Goal: Information Seeking & Learning: Find contact information

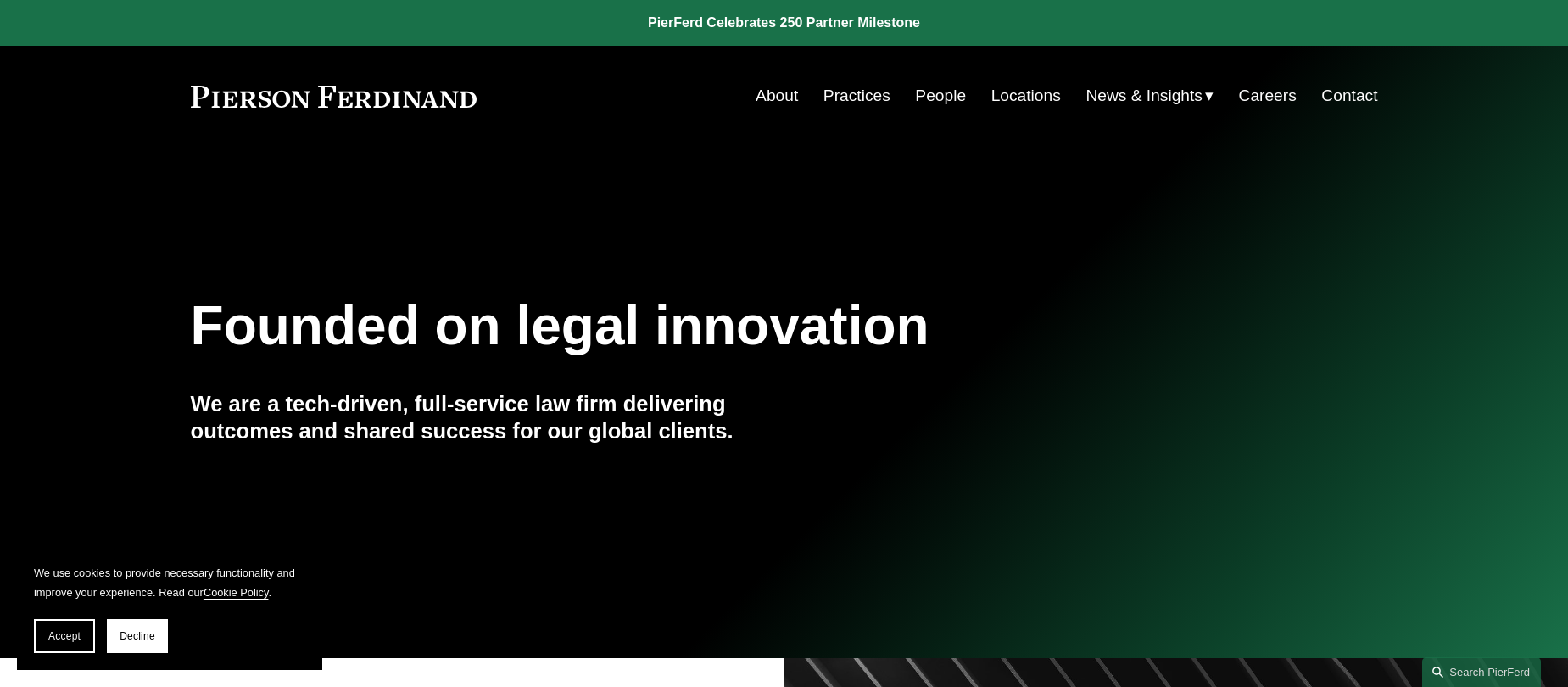
click at [936, 95] on link "People" at bounding box center [940, 96] width 51 height 33
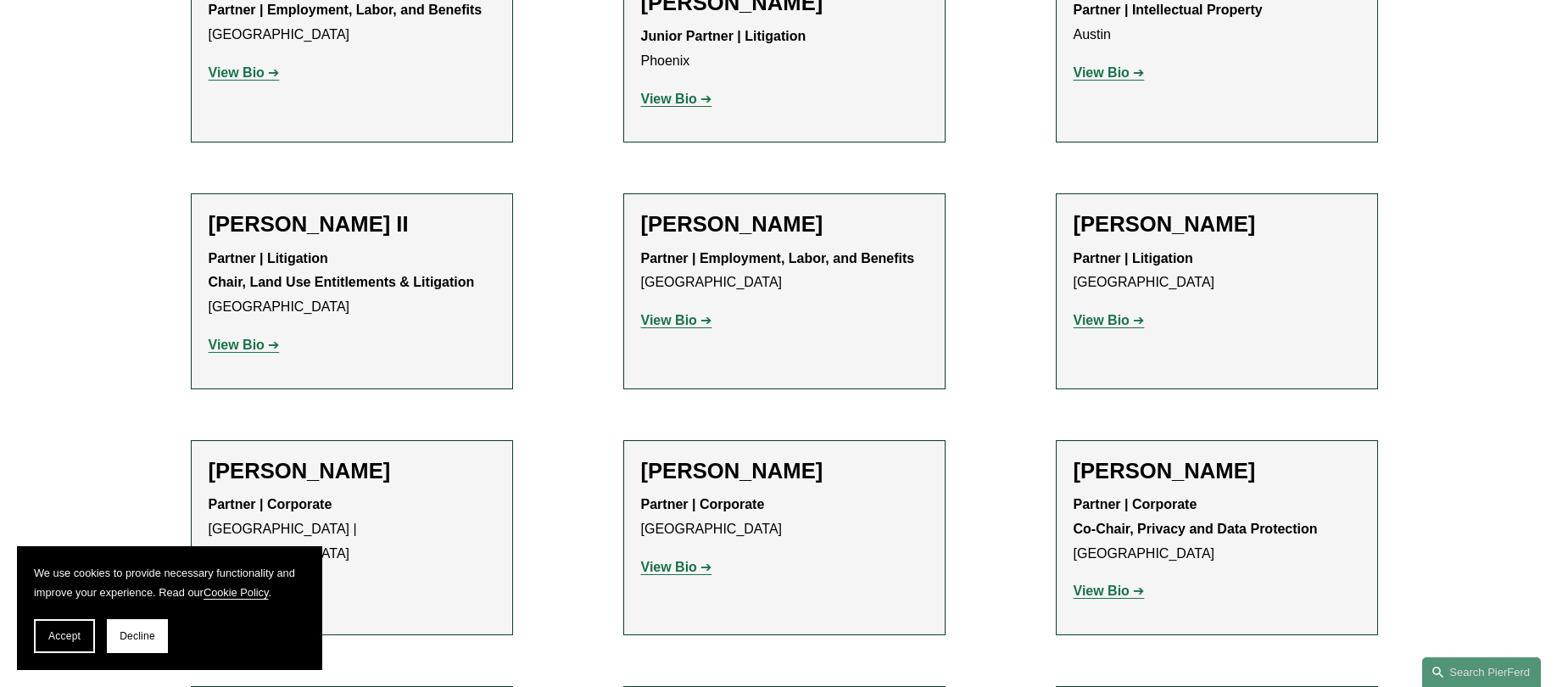
scroll to position [2028, 0]
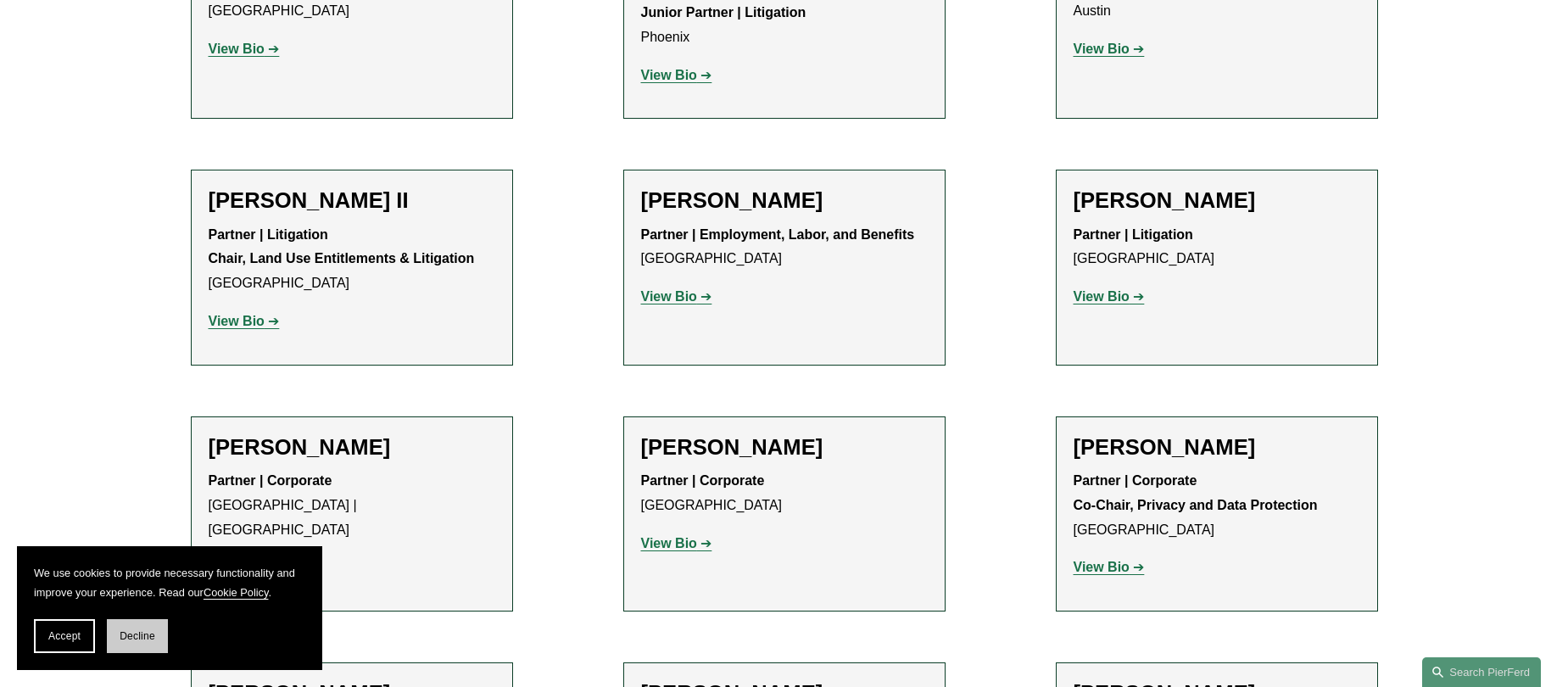
click at [149, 641] on span "Decline" at bounding box center [137, 636] width 35 height 12
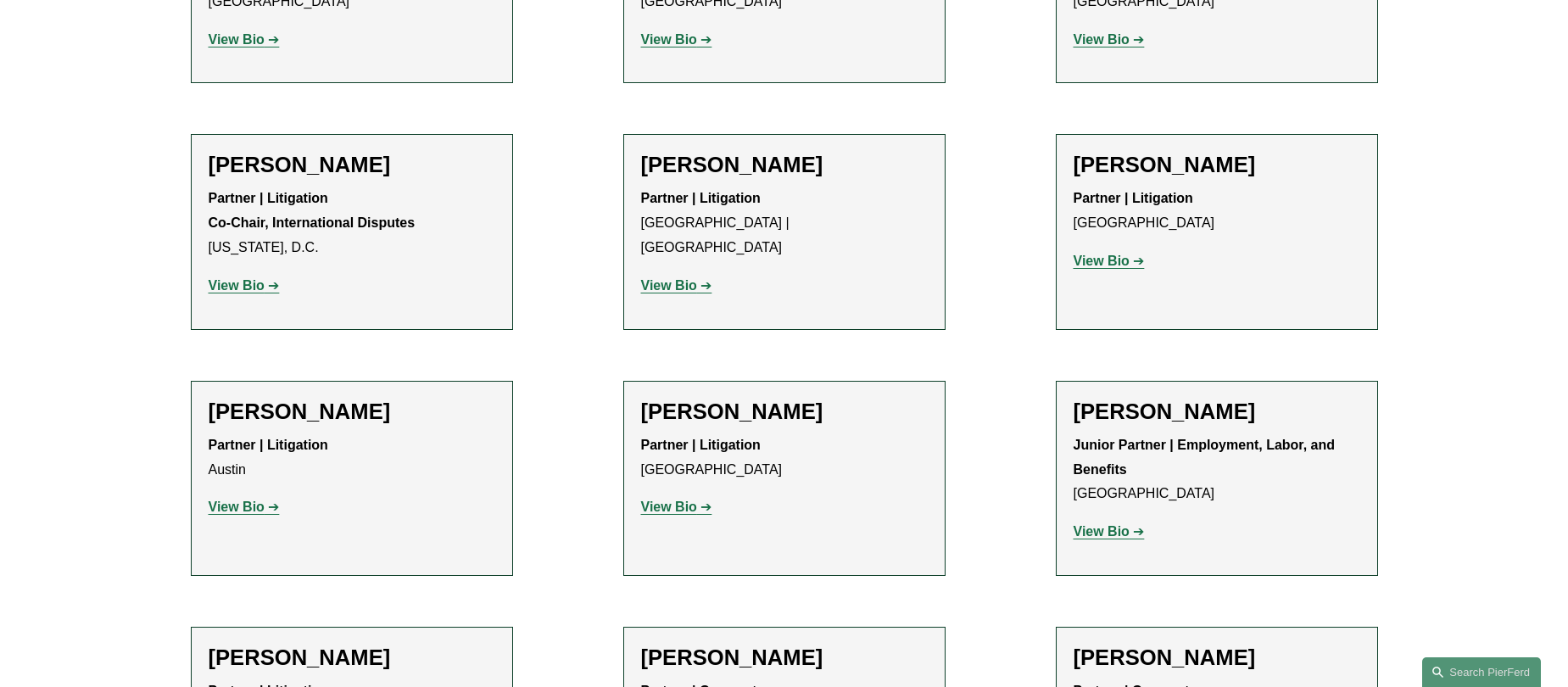
scroll to position [6321, 0]
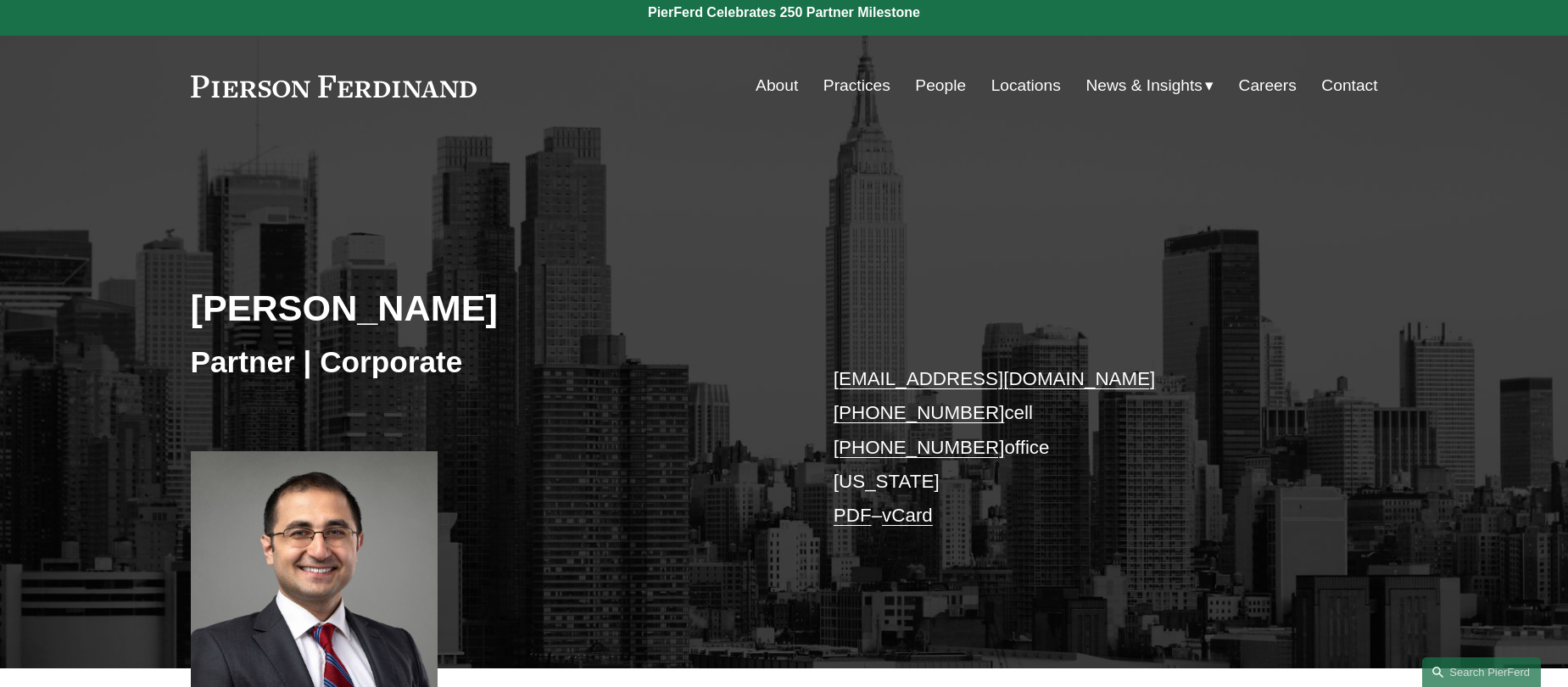
scroll to position [9, 0]
